Goal: Task Accomplishment & Management: Complete application form

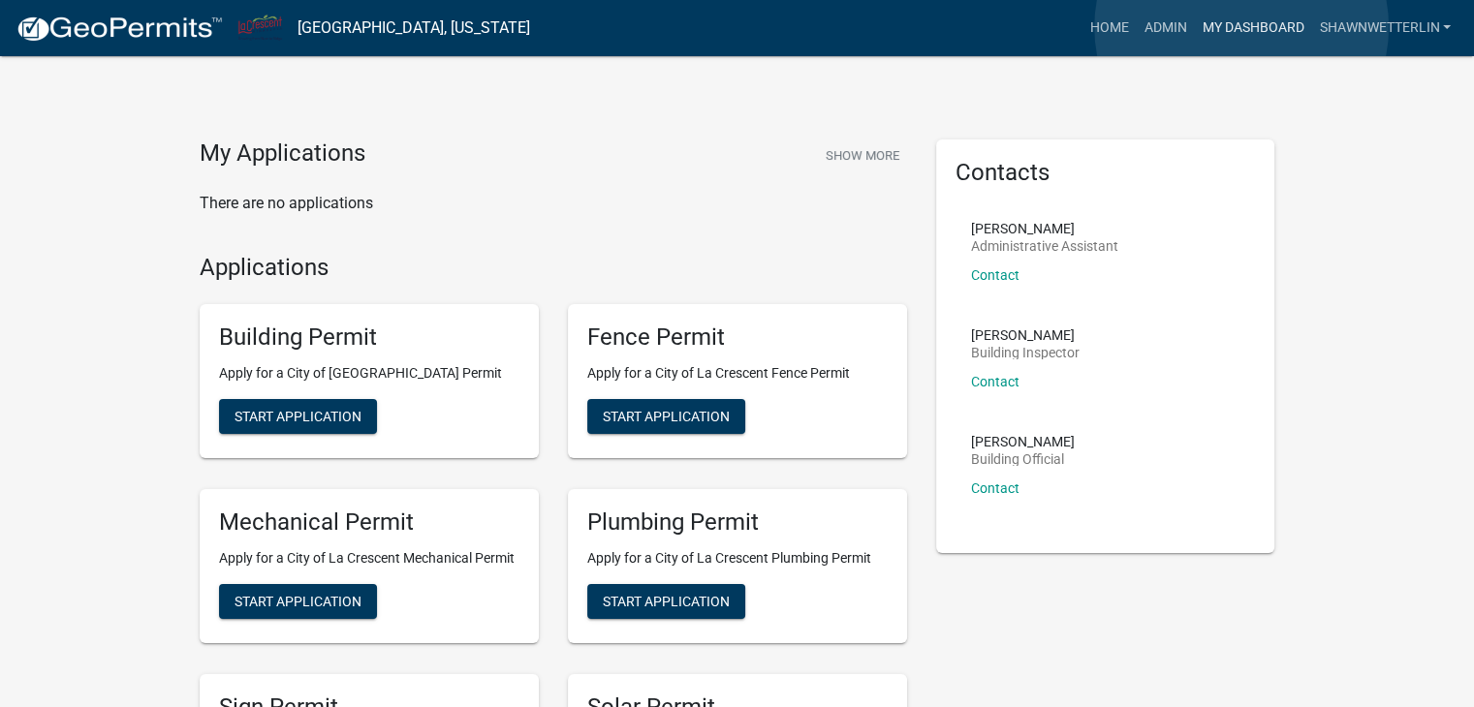
click at [1241, 27] on link "My Dashboard" at bounding box center [1252, 28] width 117 height 37
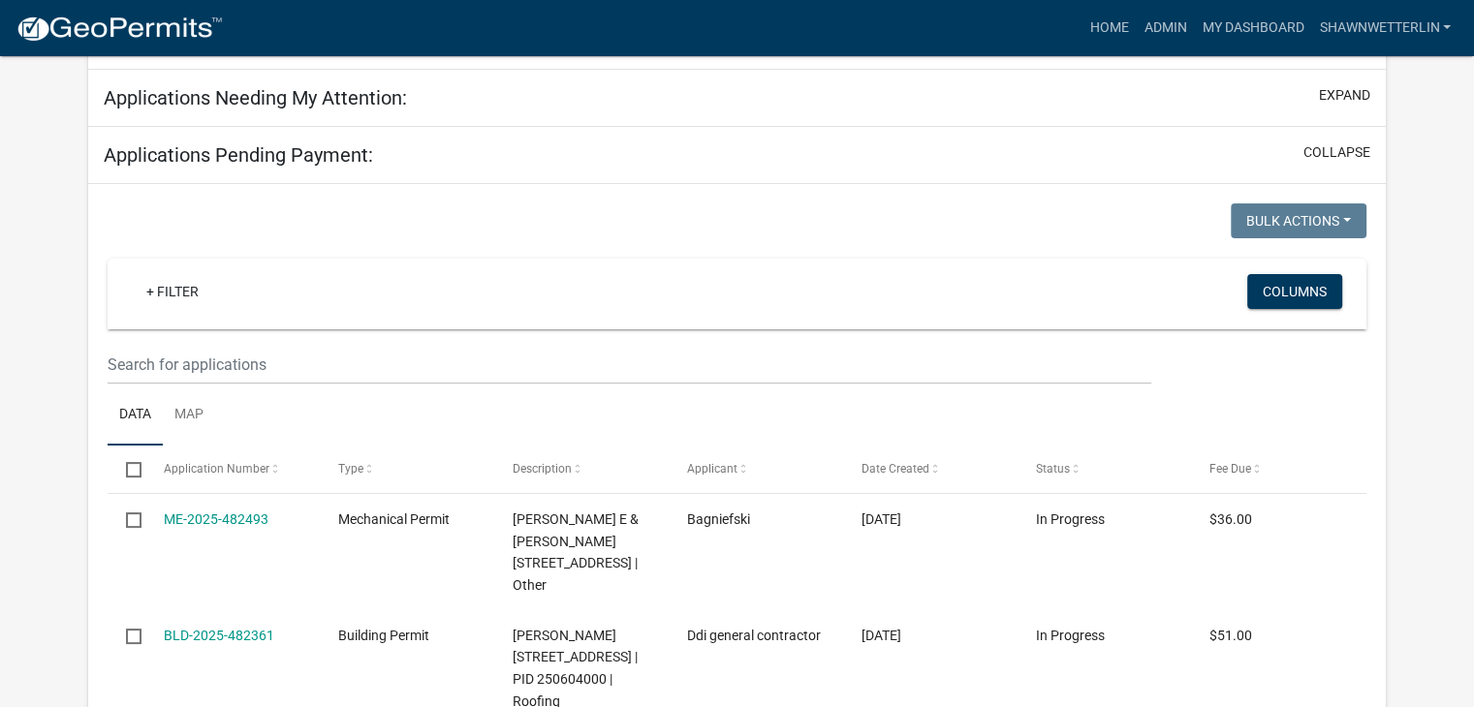
scroll to position [291, 0]
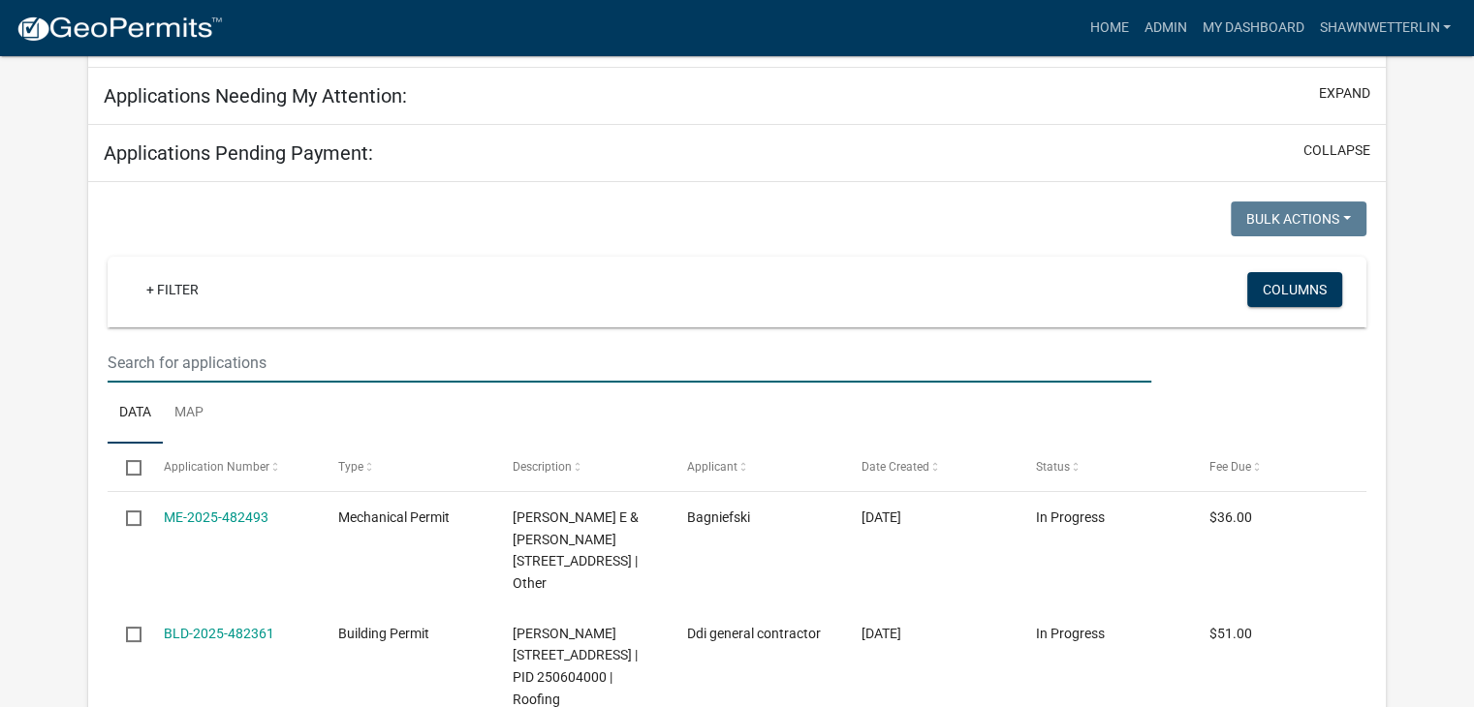
click at [142, 354] on input "text" at bounding box center [630, 363] width 1044 height 40
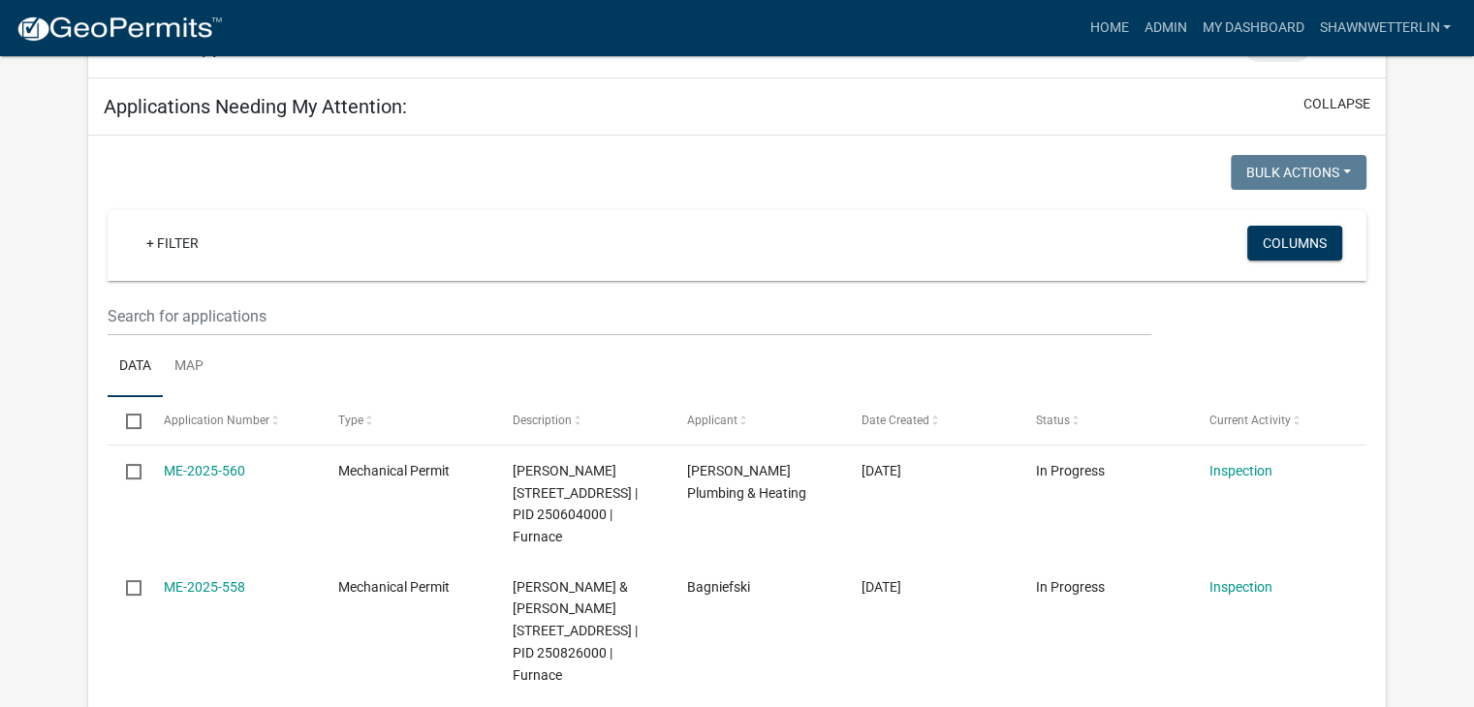
scroll to position [1765, 0]
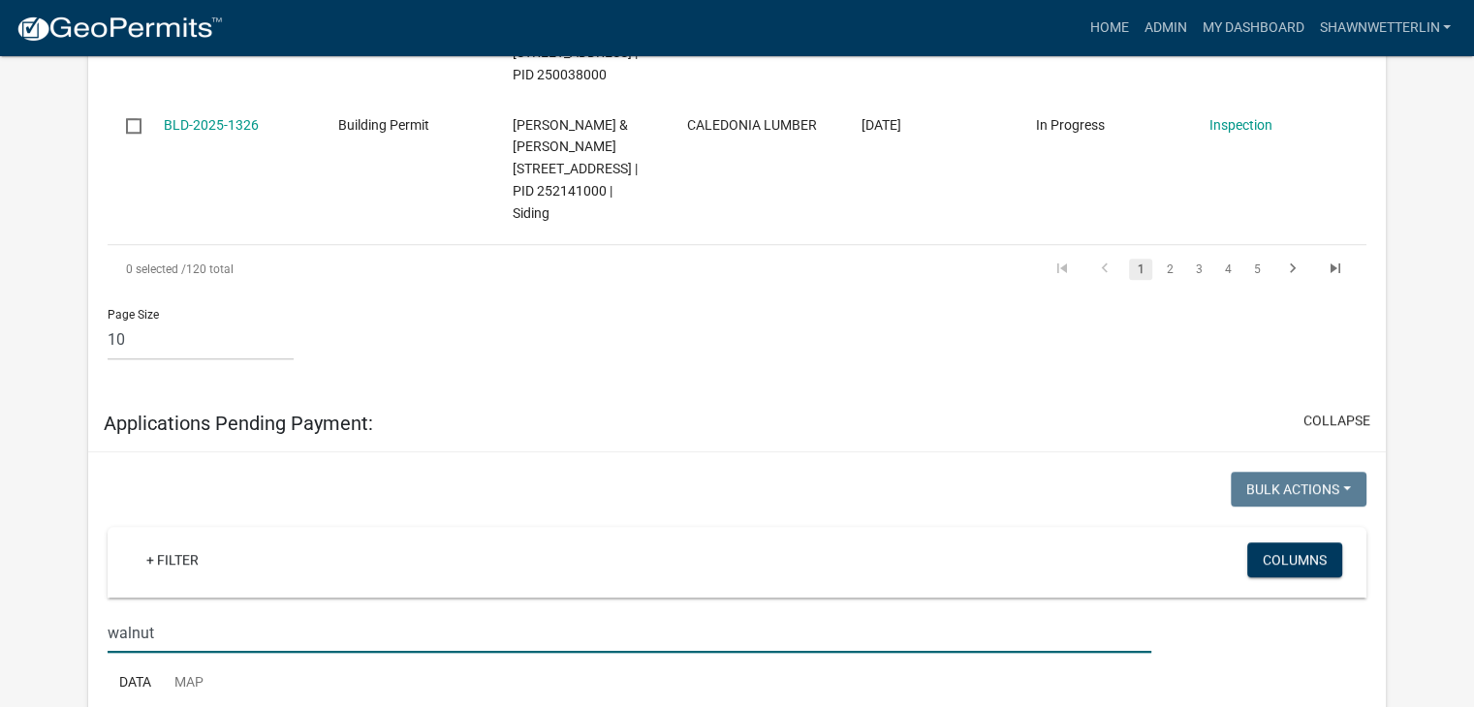
type input "walnut"
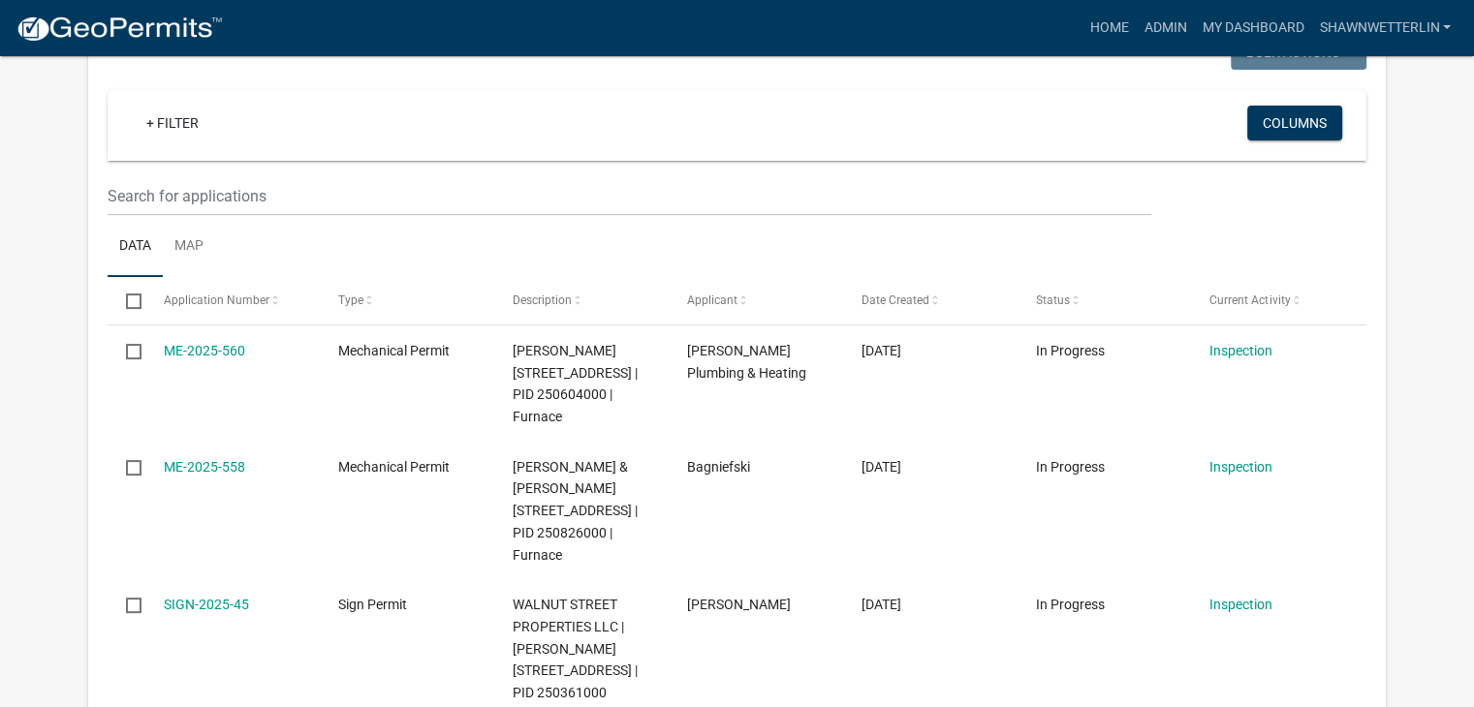
scroll to position [117, 0]
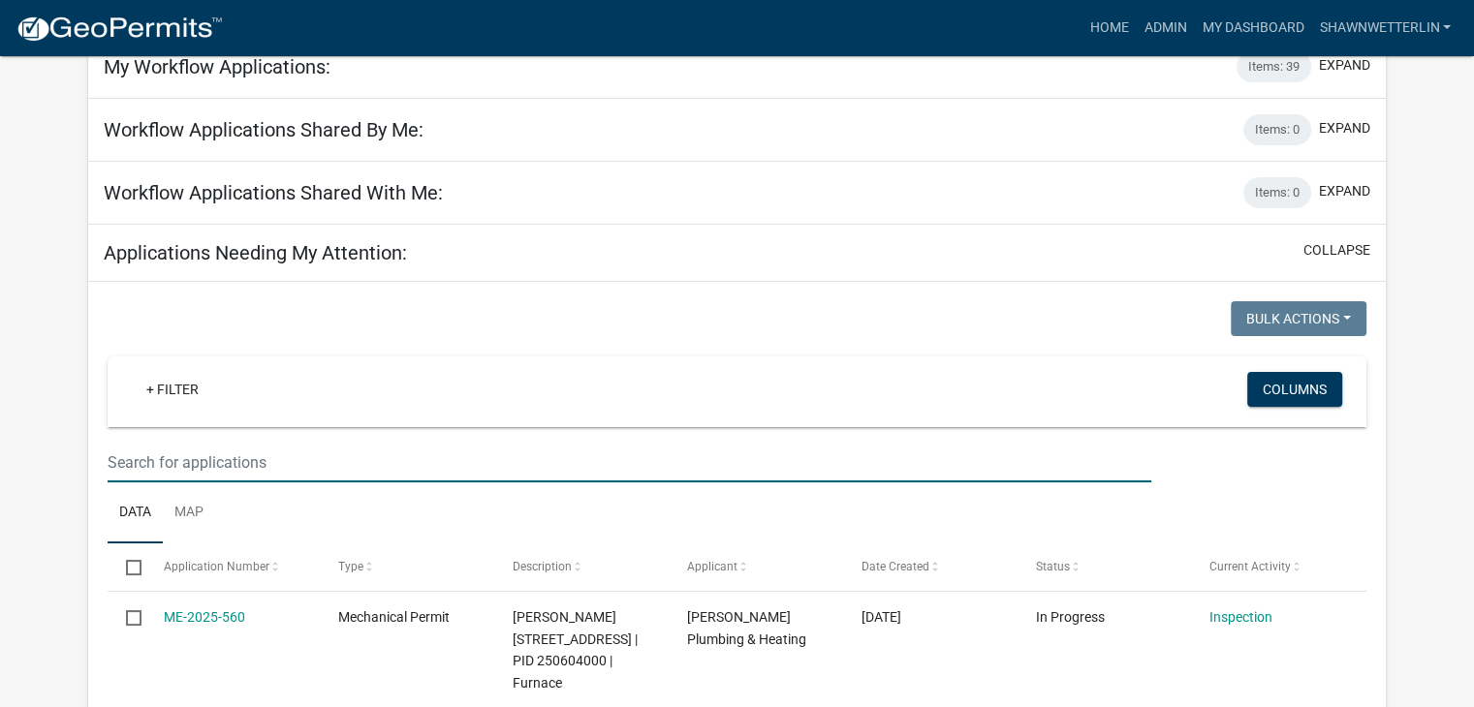
click at [250, 468] on input "text" at bounding box center [630, 463] width 1044 height 40
type input "walnut"
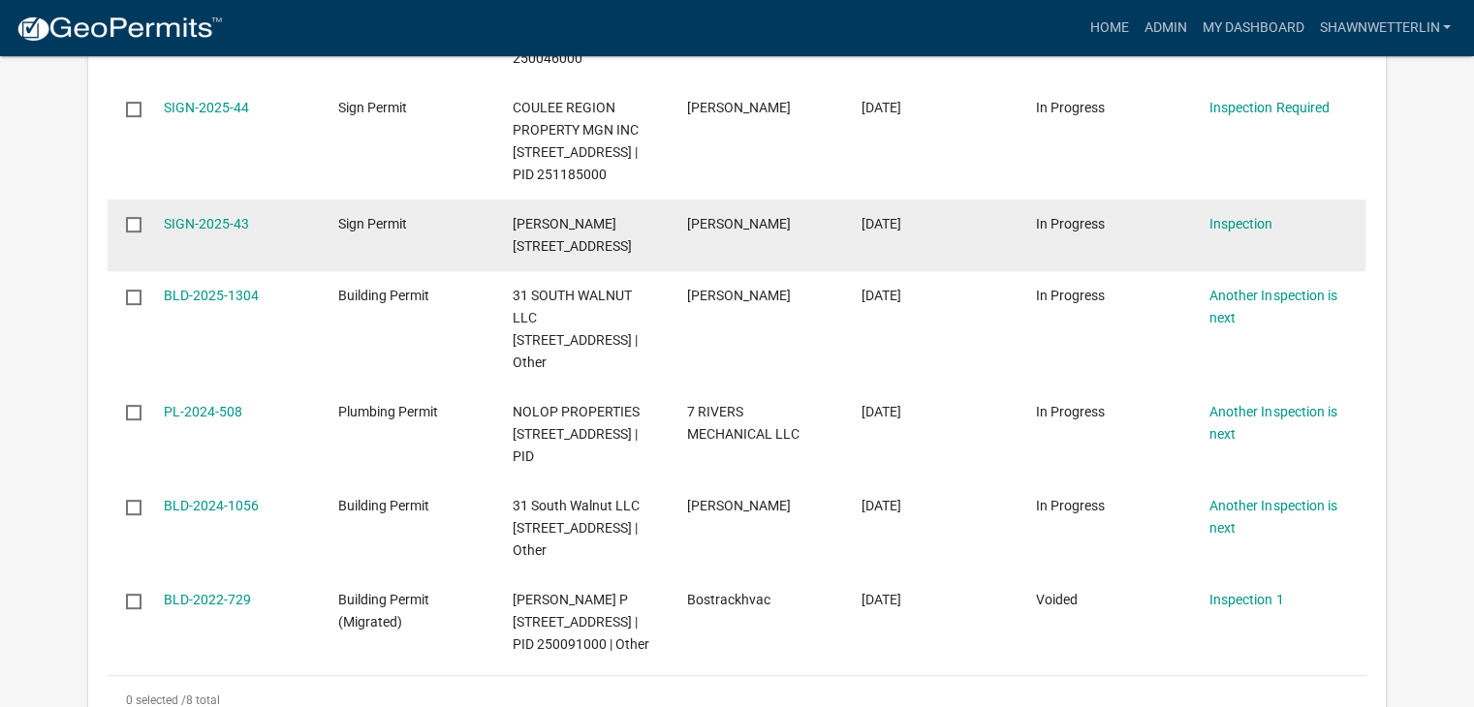
scroll to position [893, 0]
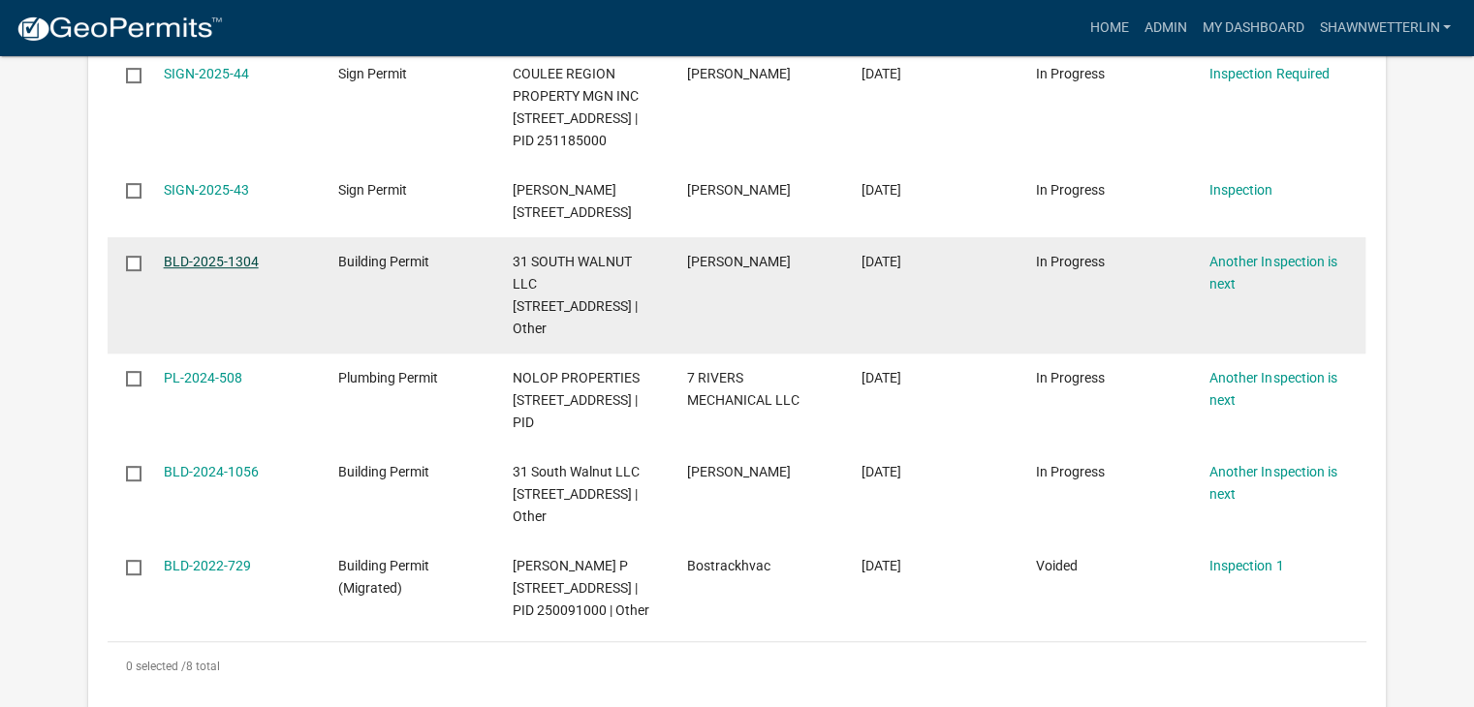
click at [247, 269] on link "BLD-2025-1304" at bounding box center [211, 262] width 95 height 16
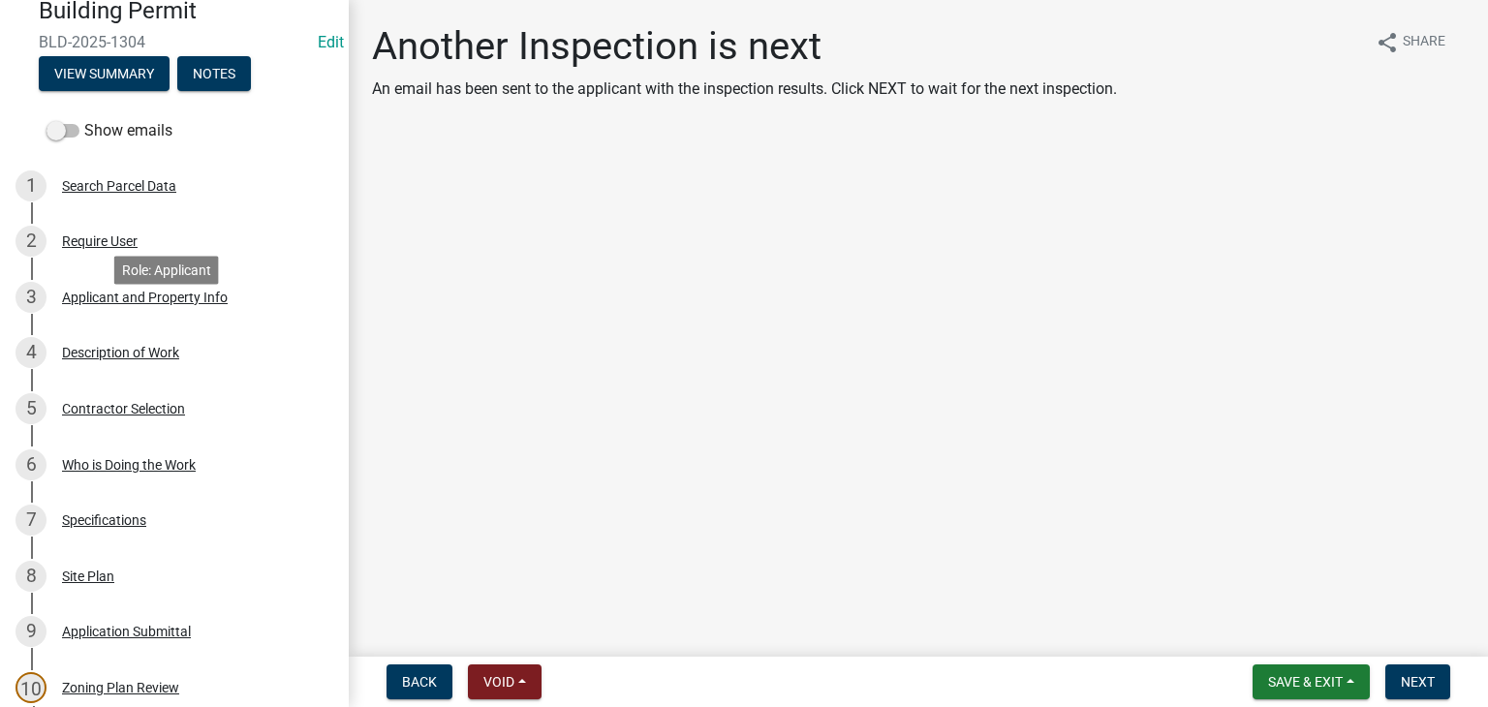
scroll to position [194, 0]
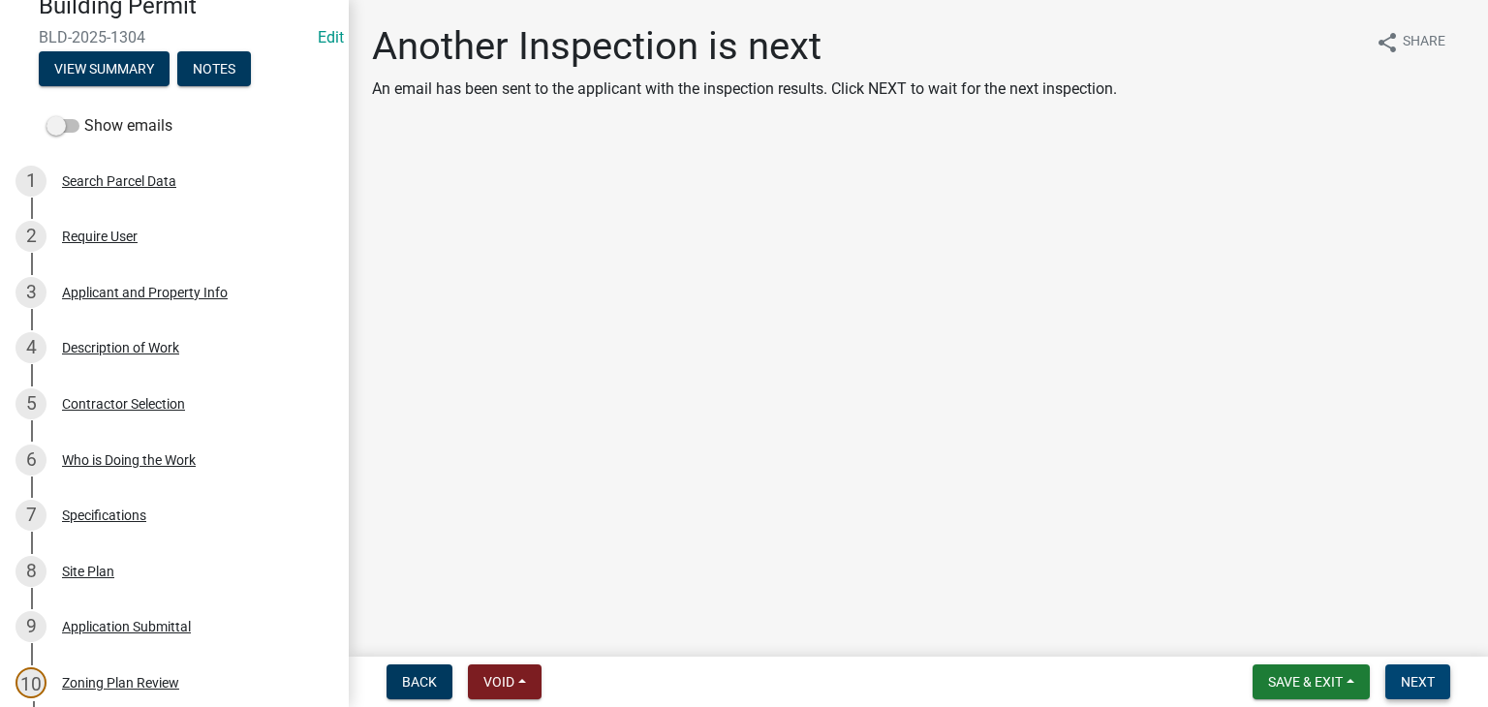
click at [1395, 687] on button "Next" at bounding box center [1418, 682] width 65 height 35
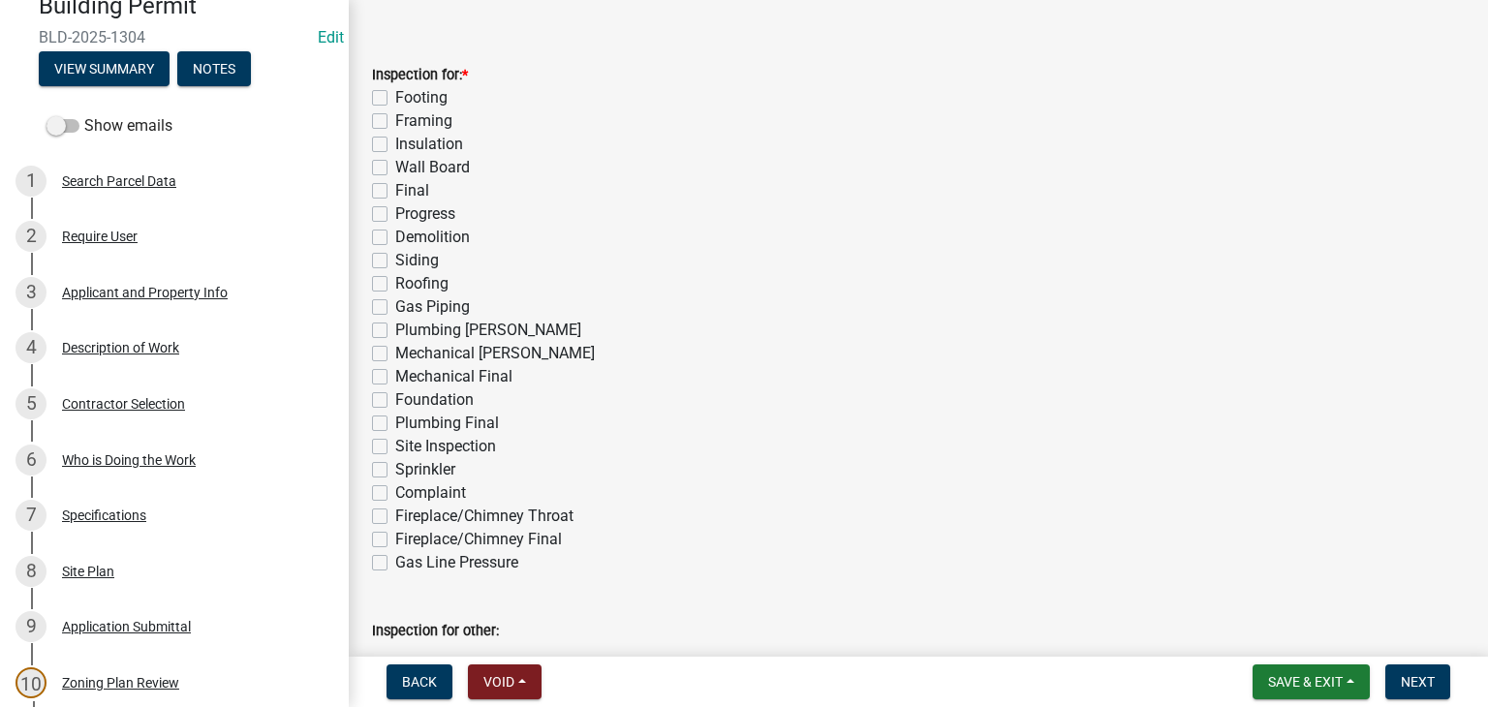
scroll to position [97, 0]
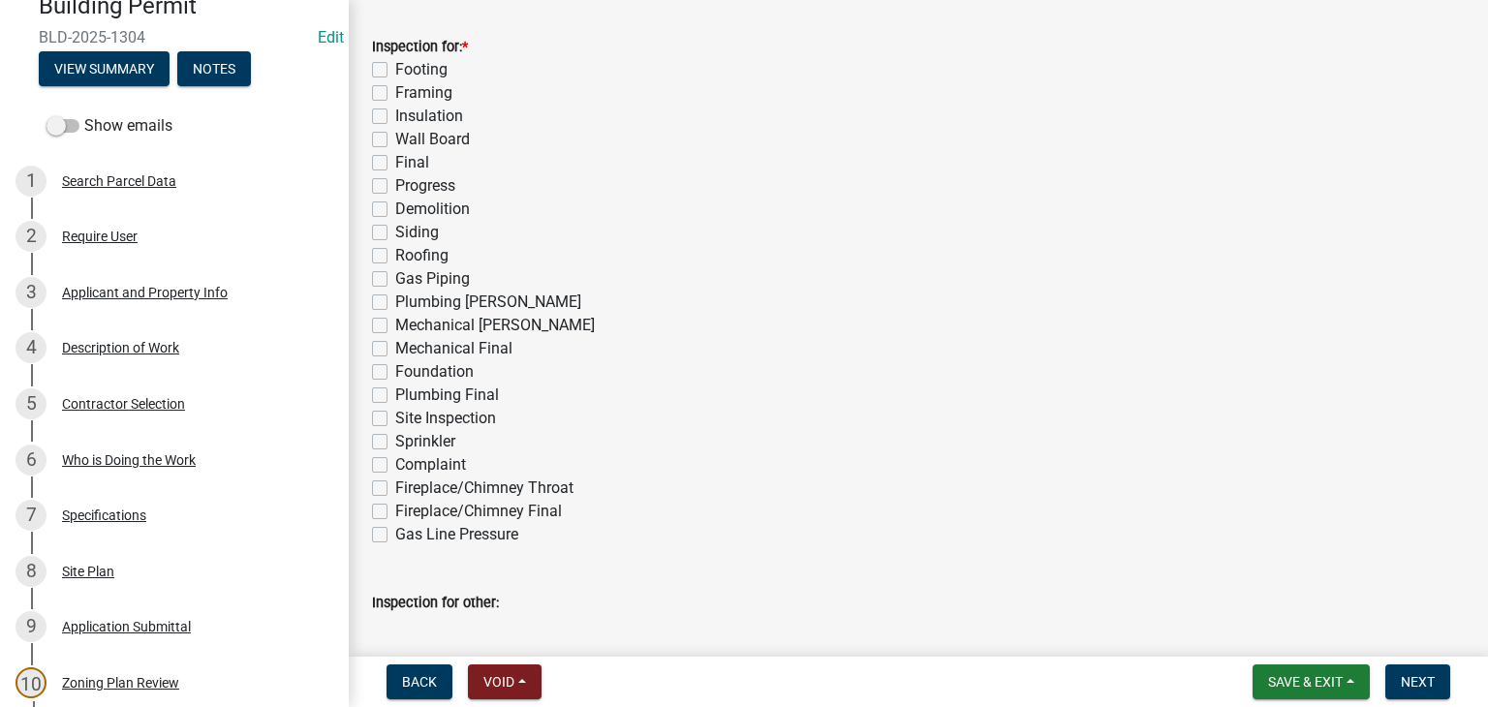
click at [395, 141] on label "Wall Board" at bounding box center [432, 139] width 75 height 23
click at [395, 141] on input "Wall Board" at bounding box center [401, 134] width 13 height 13
checkbox input "true"
checkbox input "false"
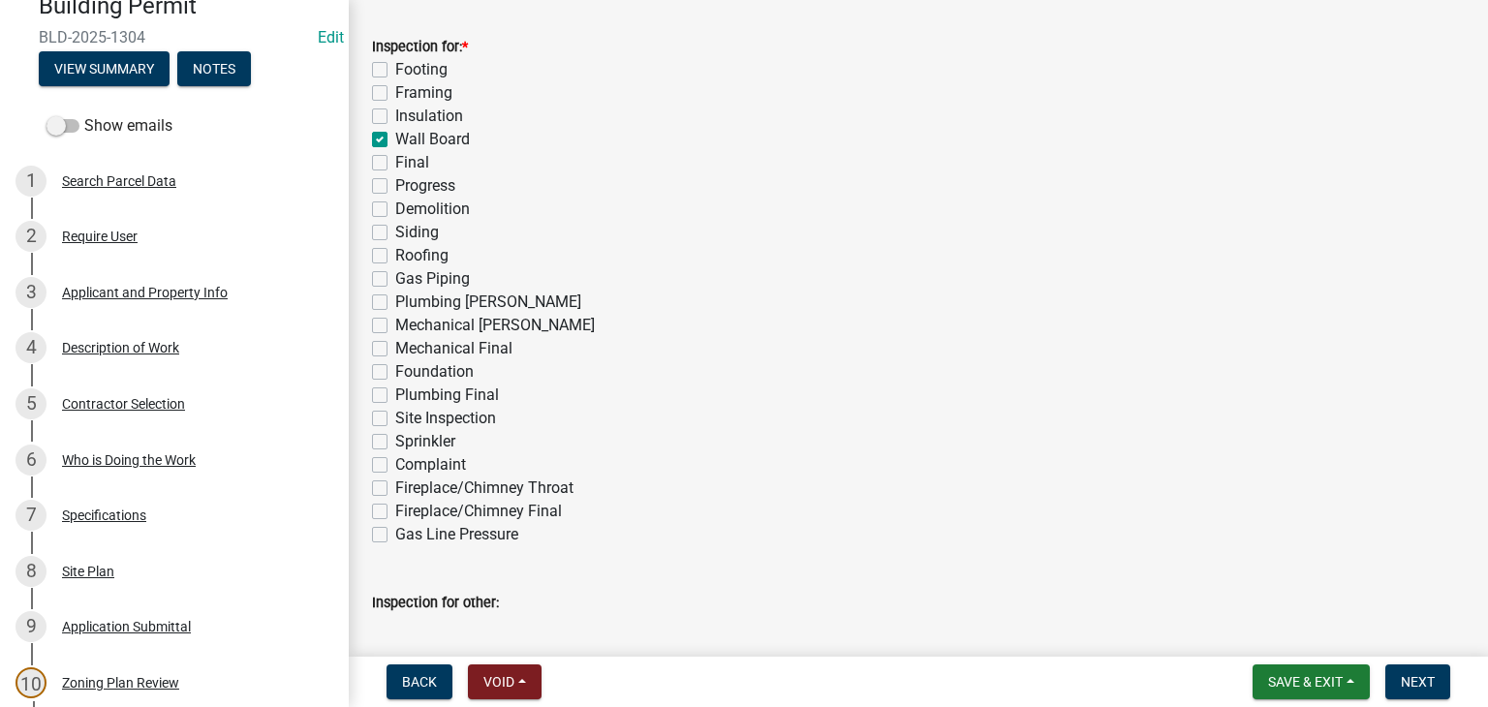
checkbox input "false"
checkbox input "true"
checkbox input "false"
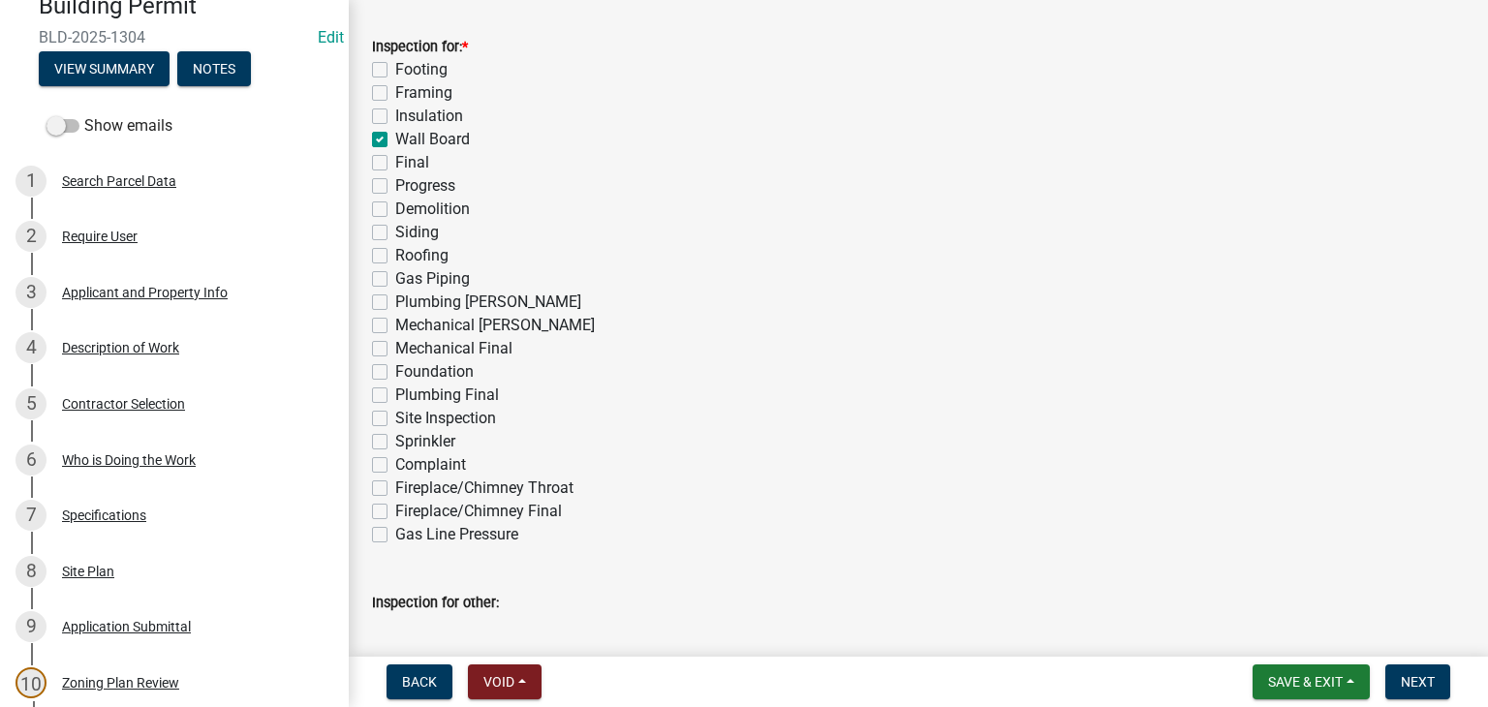
checkbox input "false"
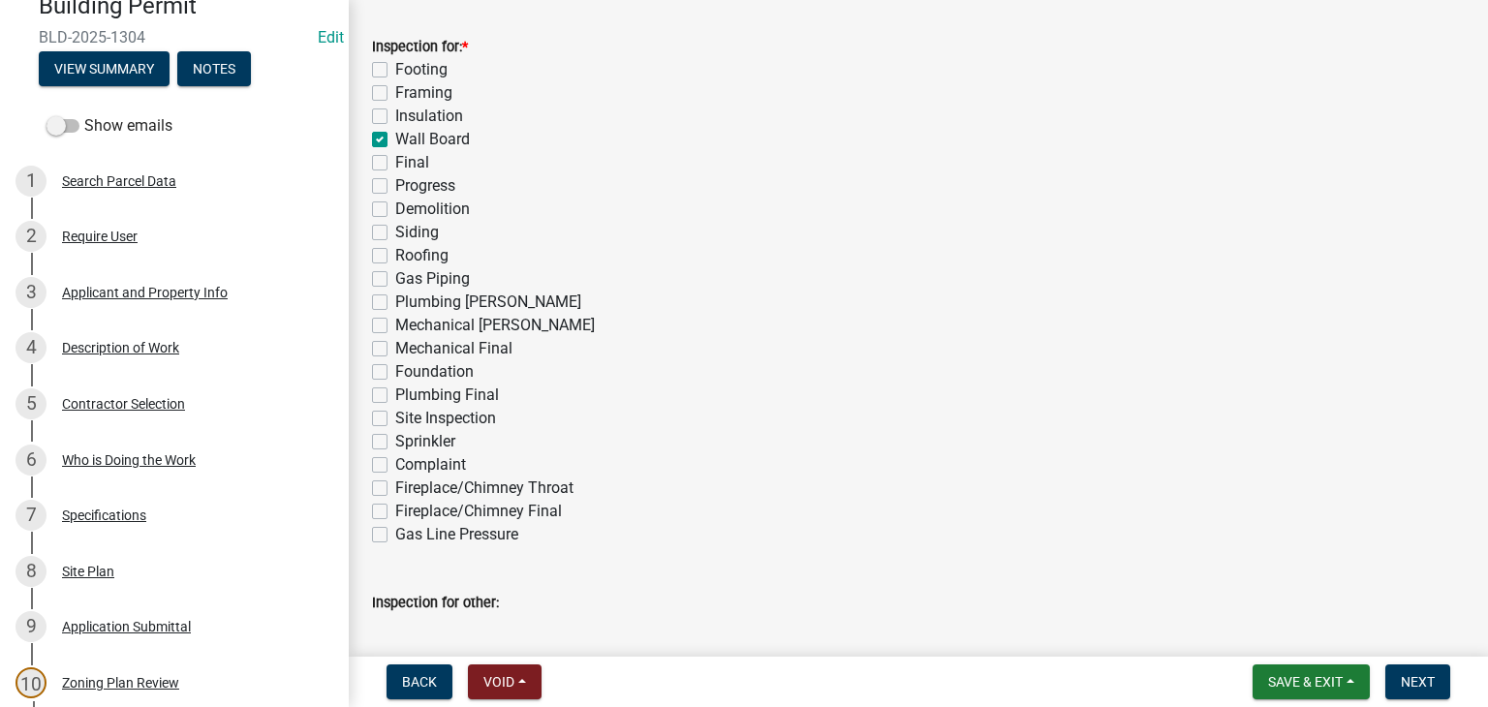
checkbox input "false"
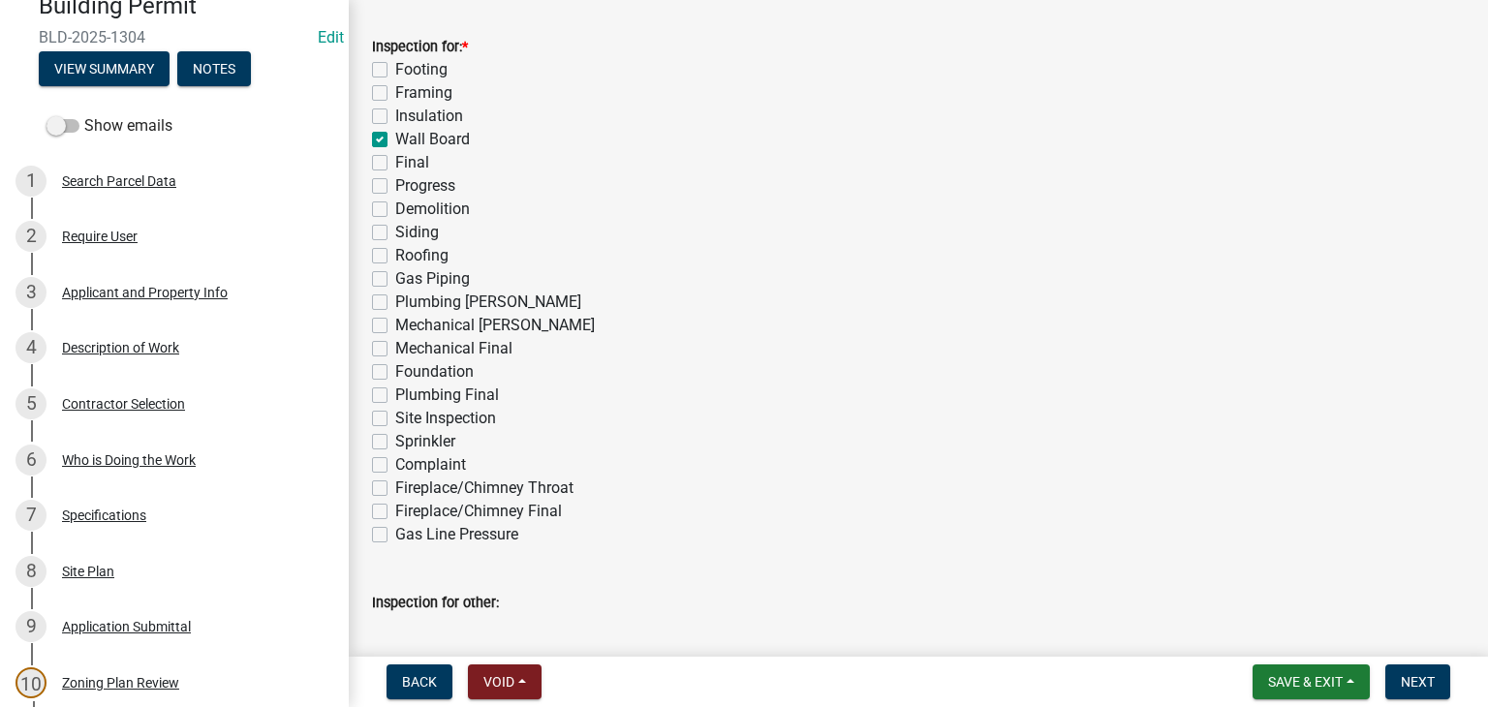
checkbox input "false"
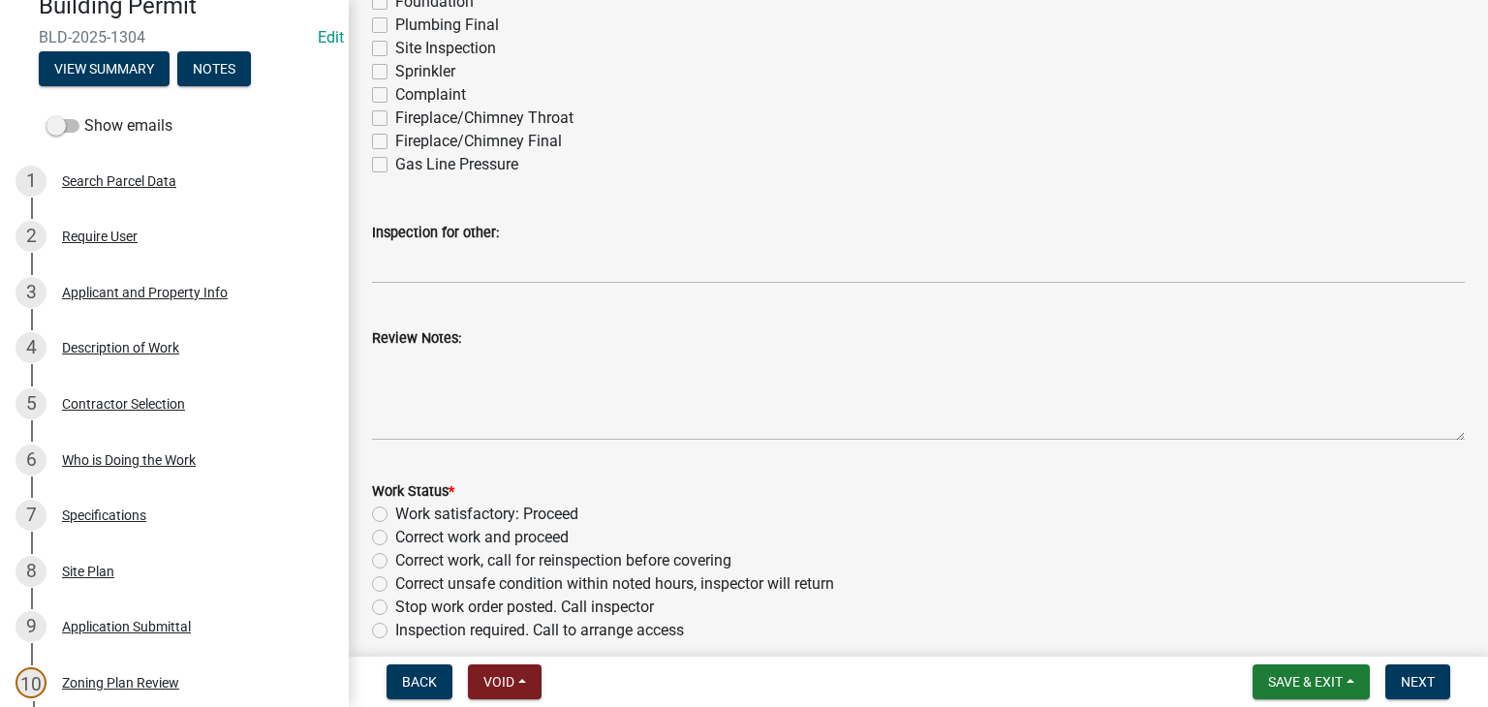
scroll to position [485, 0]
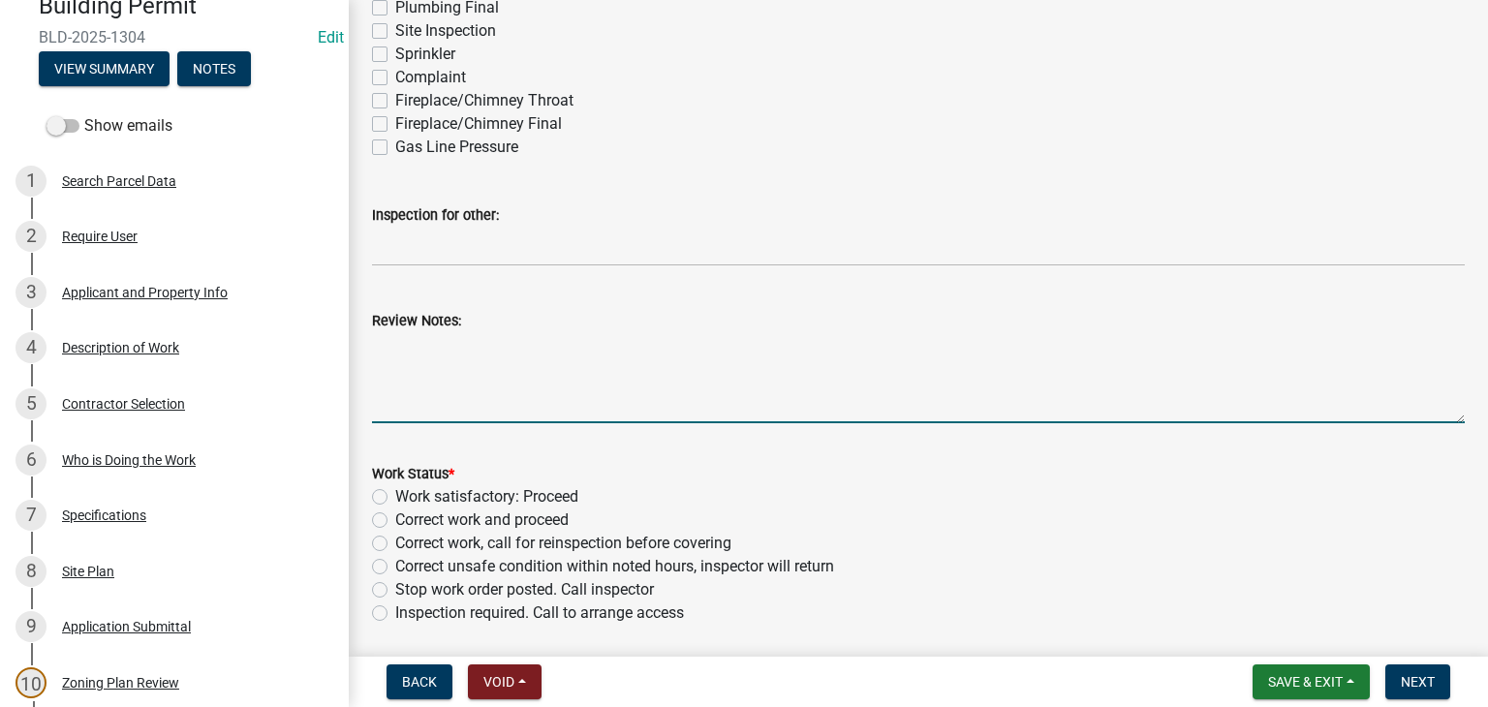
click at [516, 338] on textarea "Review Notes:" at bounding box center [918, 377] width 1093 height 91
click at [380, 349] on textarea "gypsum board is installed according to approved plan" at bounding box center [918, 377] width 1093 height 91
type textarea "Gypsum board is installed according to approved plan"
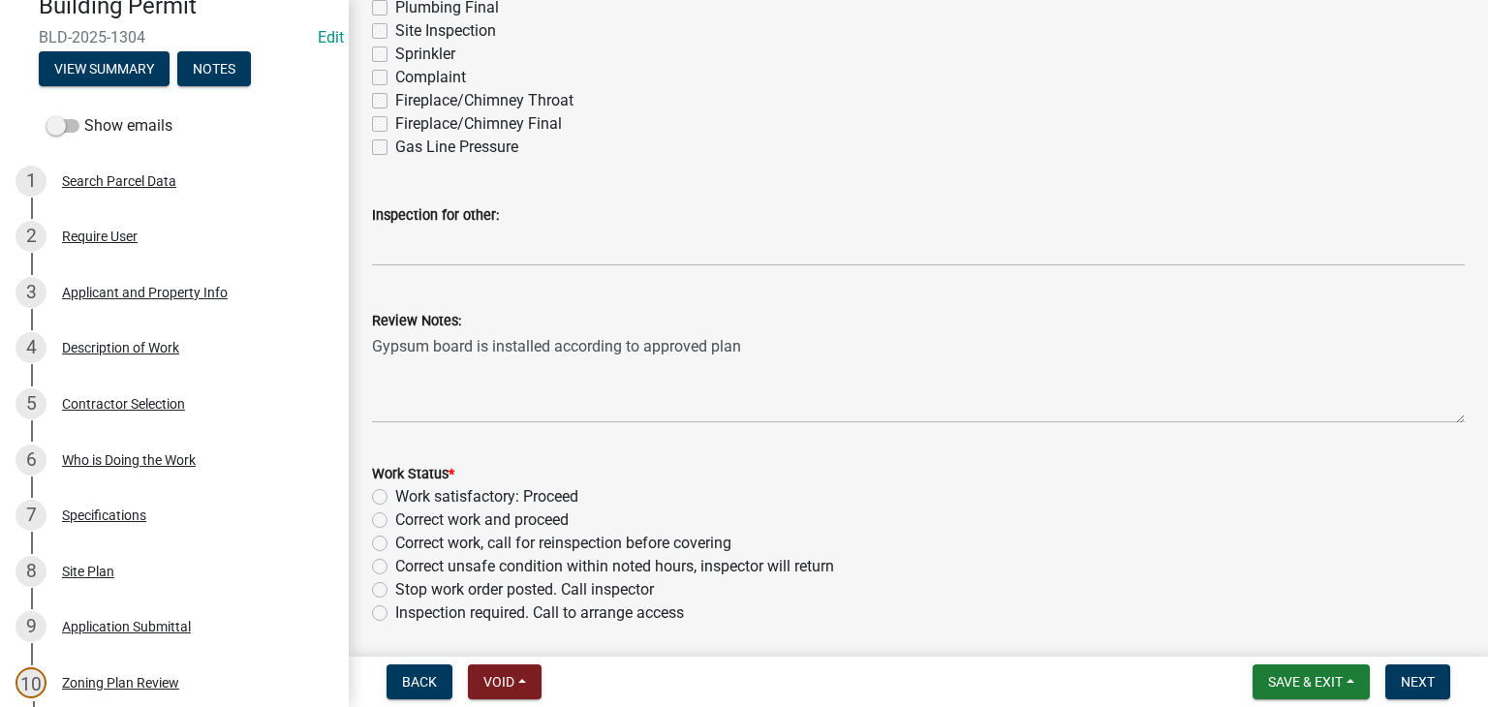
click at [395, 498] on label "Work satisfactory: Proceed" at bounding box center [486, 497] width 183 height 23
click at [395, 498] on input "Work satisfactory: Proceed" at bounding box center [401, 492] width 13 height 13
radio input "true"
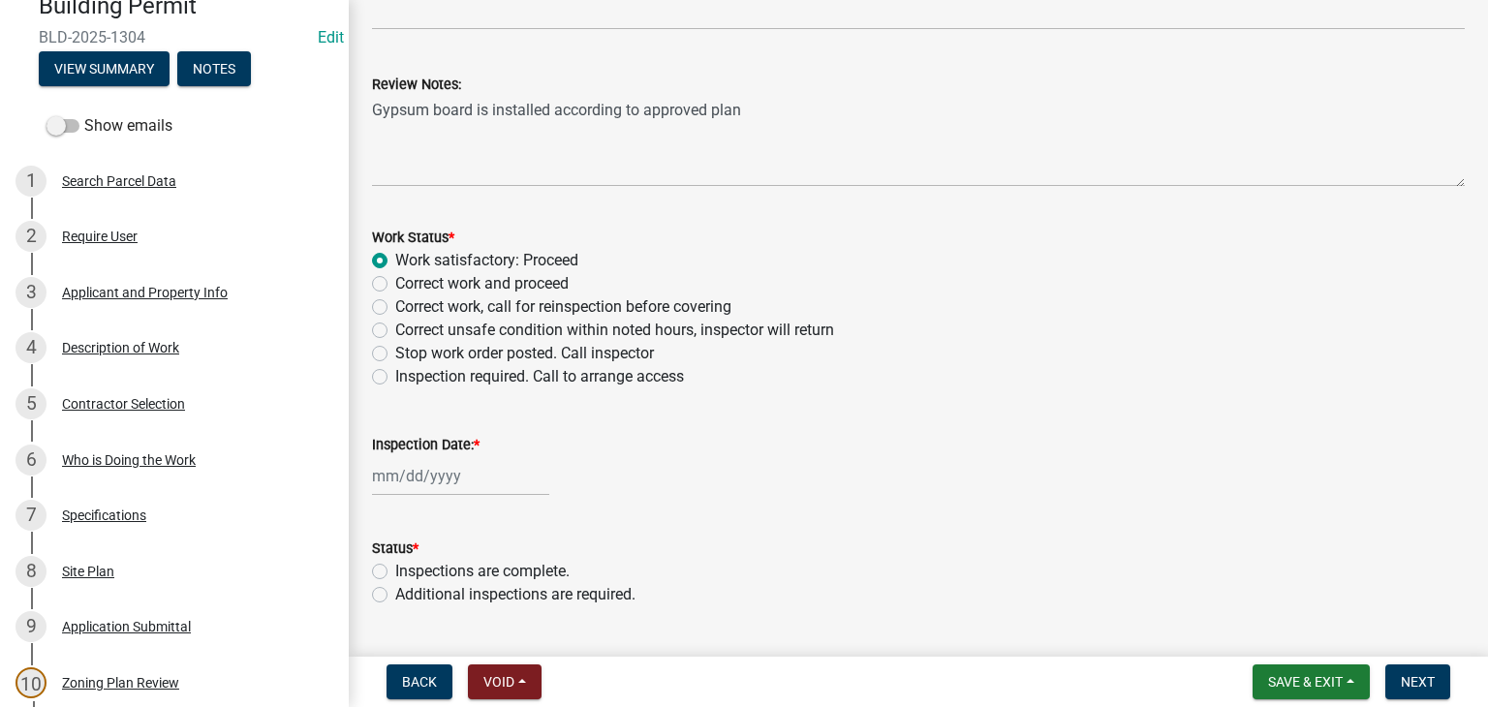
scroll to position [771, 0]
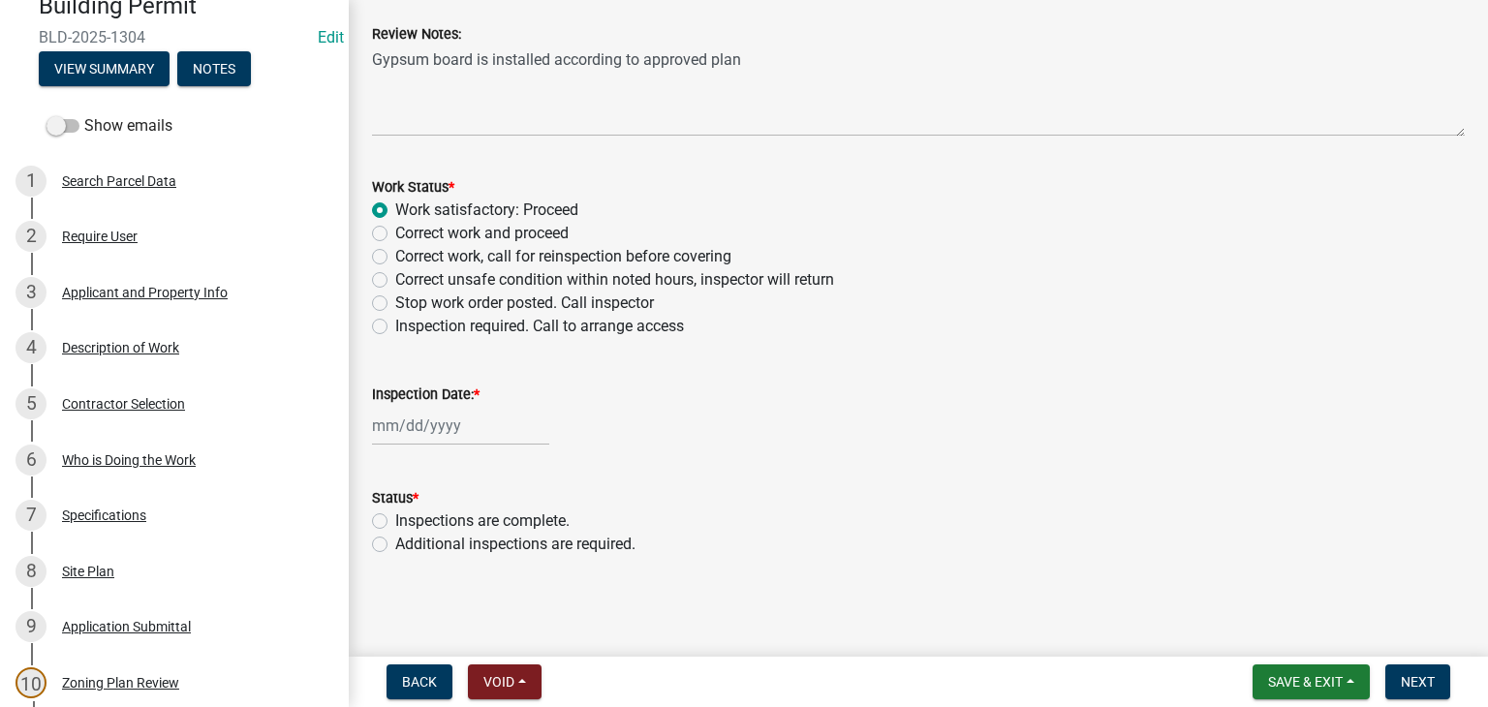
select select "9"
select select "2025"
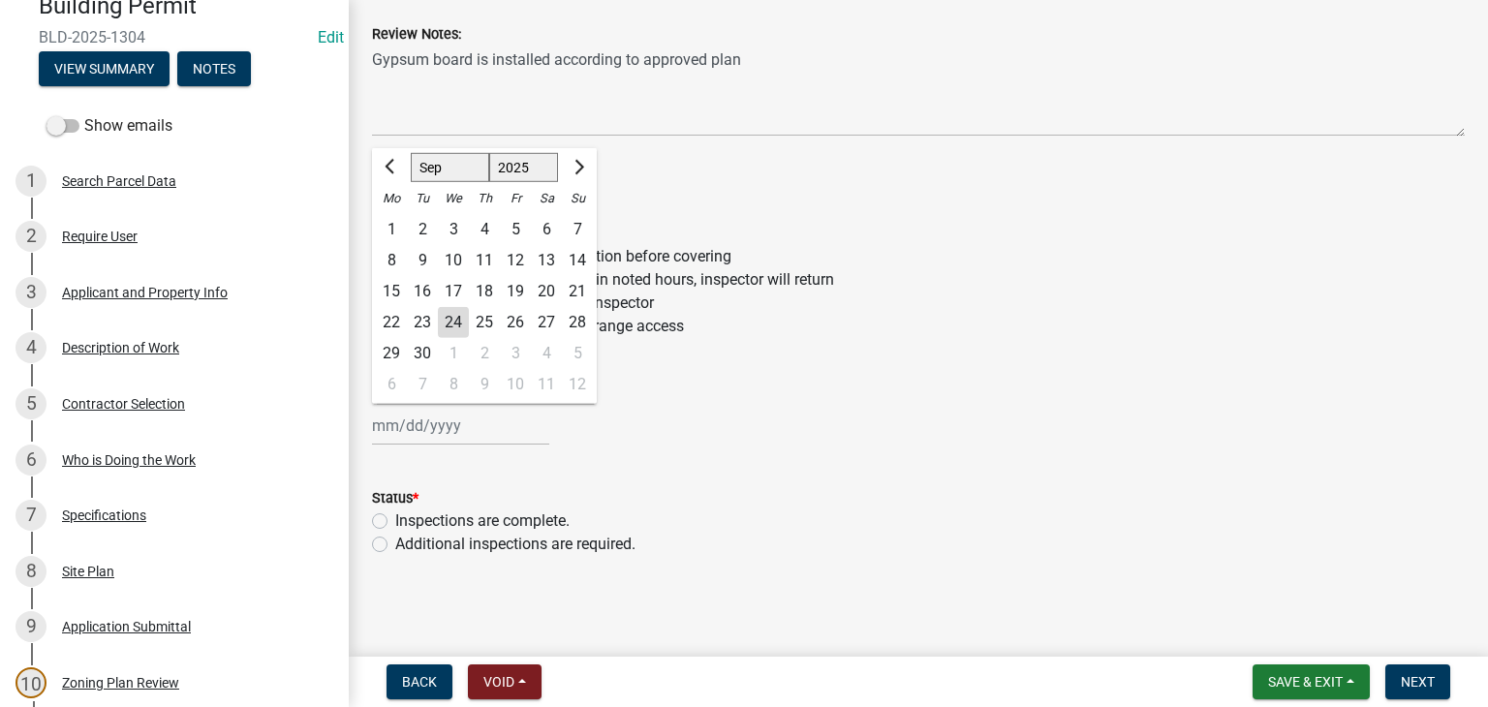
click at [486, 427] on input "Inspection Date: *" at bounding box center [460, 426] width 177 height 40
click at [452, 319] on div "24" at bounding box center [453, 322] width 31 height 31
type input "[DATE]"
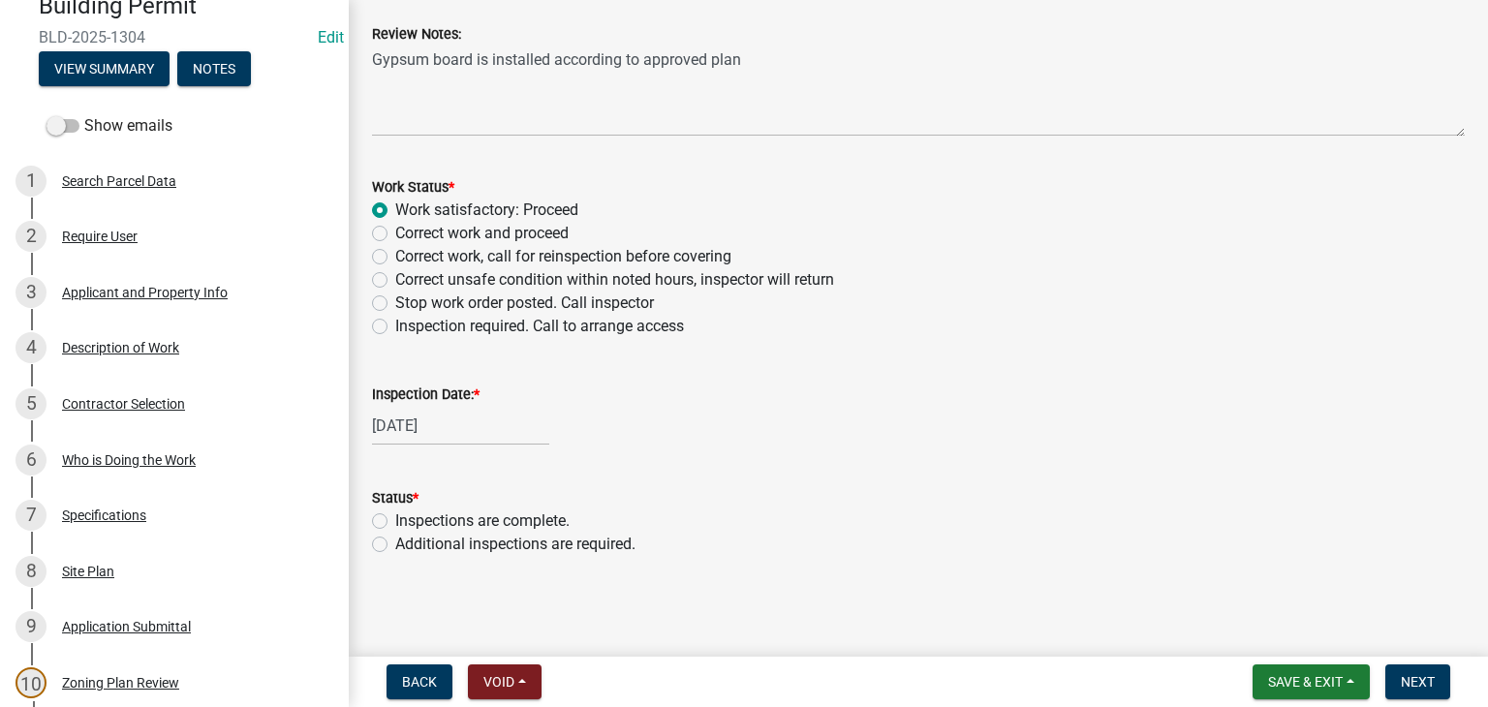
click at [395, 547] on label "Additional inspections are required." at bounding box center [515, 544] width 240 height 23
click at [395, 546] on input "Additional inspections are required." at bounding box center [401, 539] width 13 height 13
radio input "true"
click at [1420, 679] on span "Next" at bounding box center [1418, 682] width 34 height 16
